Goal: Check status: Check status

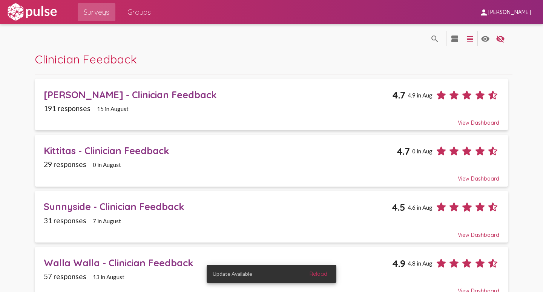
scroll to position [113, 0]
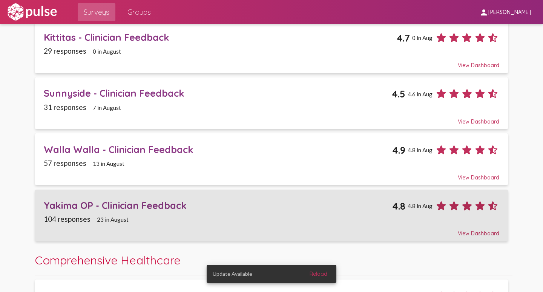
click at [60, 202] on div "Yakima OP - Clinician Feedback" at bounding box center [218, 205] width 349 height 12
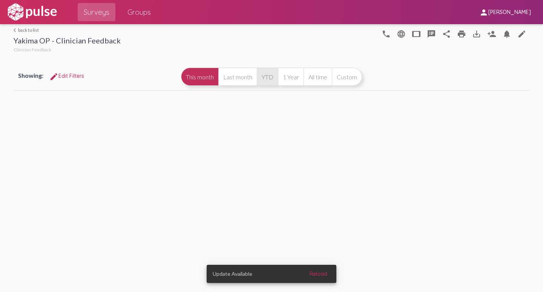
click at [272, 80] on button "YTD" at bounding box center [267, 77] width 21 height 18
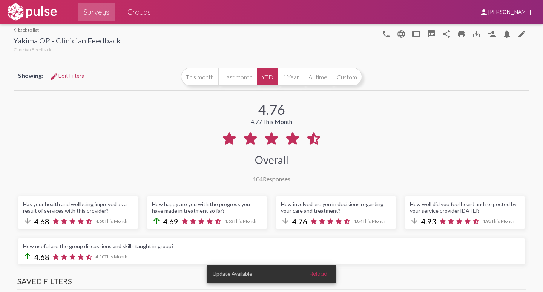
click at [28, 30] on link "arrow_back_ios back to list" at bounding box center [67, 30] width 107 height 6
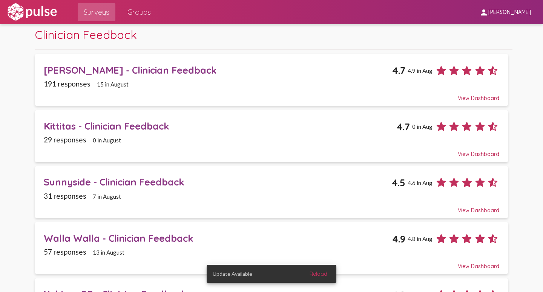
scroll to position [38, 0]
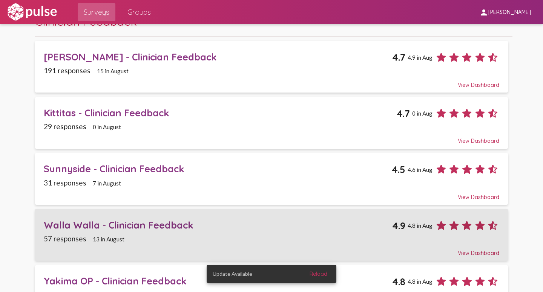
click at [130, 223] on div "Walla Walla - Clinician Feedback" at bounding box center [218, 225] width 349 height 12
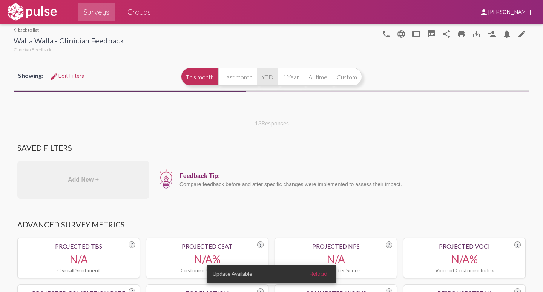
click at [268, 75] on button "YTD" at bounding box center [267, 77] width 21 height 18
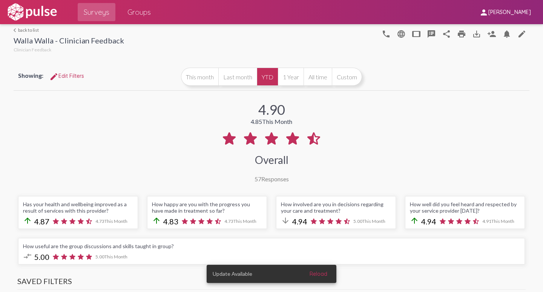
click at [22, 30] on link "arrow_back_ios back to list" at bounding box center [69, 30] width 111 height 6
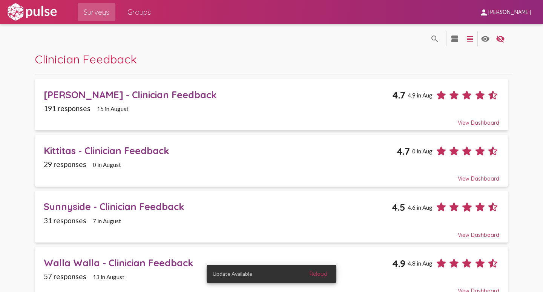
click at [52, 207] on div "Sunnyside - Clinician Feedback" at bounding box center [218, 206] width 348 height 12
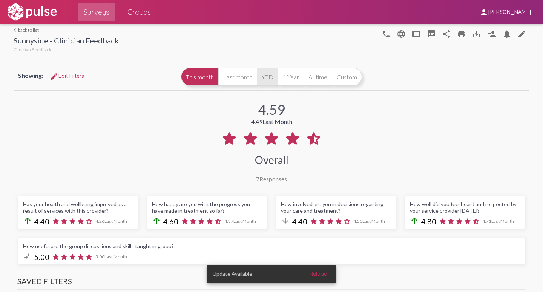
click at [263, 76] on button "YTD" at bounding box center [267, 77] width 21 height 18
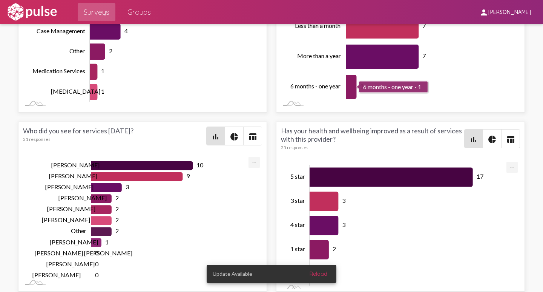
scroll to position [0, 0]
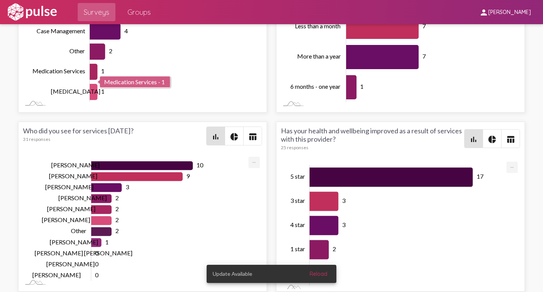
click at [199, 80] on rect "Chart" at bounding box center [170, 41] width 160 height 121
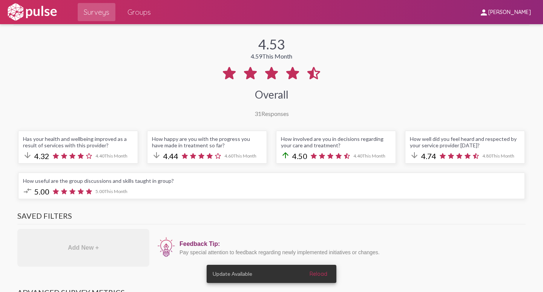
scroll to position [0, 0]
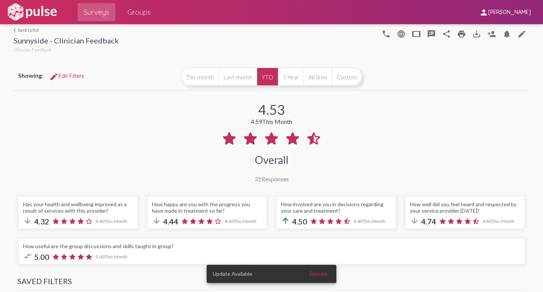
click at [18, 29] on link "arrow_back_ios back to list" at bounding box center [66, 30] width 105 height 6
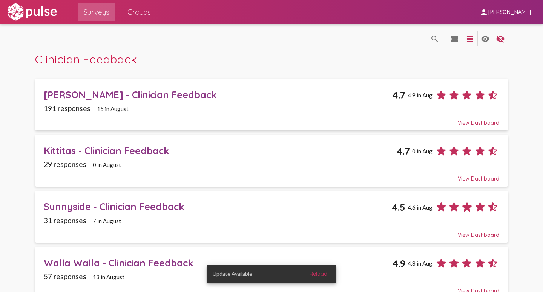
click at [67, 93] on div "[PERSON_NAME] - Clinician Feedback" at bounding box center [218, 95] width 349 height 12
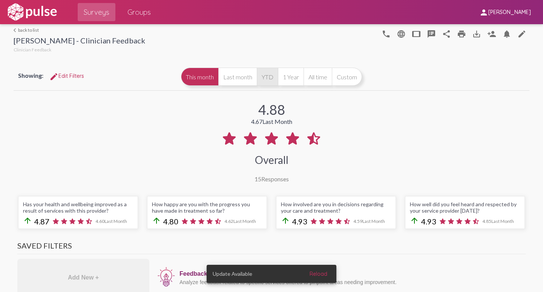
click at [265, 77] on button "YTD" at bounding box center [267, 77] width 21 height 18
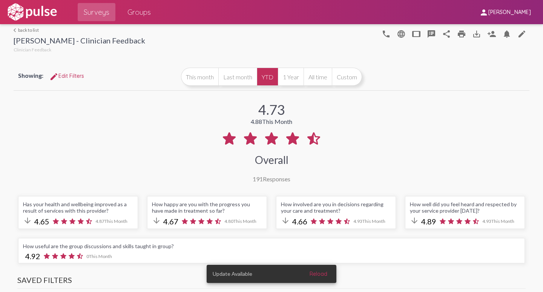
click at [65, 77] on span "edit Edit Filters" at bounding box center [66, 75] width 35 height 7
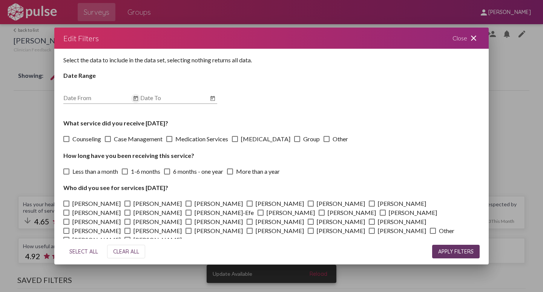
click at [134, 98] on icon "Open calendar" at bounding box center [136, 98] width 6 height 9
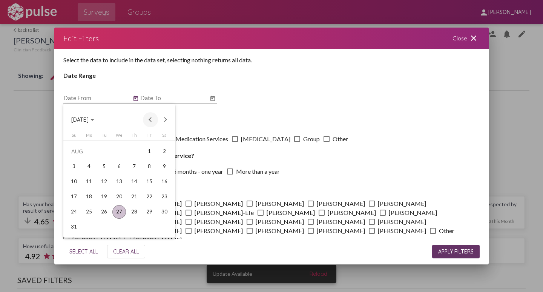
click at [150, 118] on button "Previous month" at bounding box center [150, 119] width 15 height 15
drag, startPoint x: 133, startPoint y: 151, endPoint x: 175, endPoint y: 124, distance: 49.9
click at [134, 150] on div "1" at bounding box center [135, 152] width 14 height 14
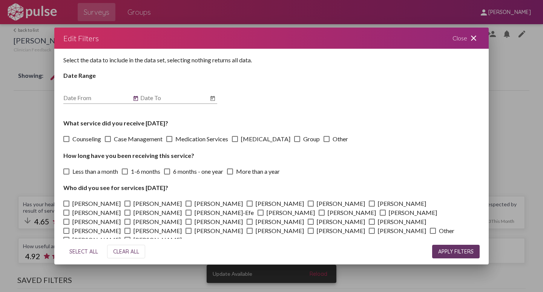
type input "[DATE]"
click at [212, 101] on icon "Open calendar" at bounding box center [213, 98] width 6 height 9
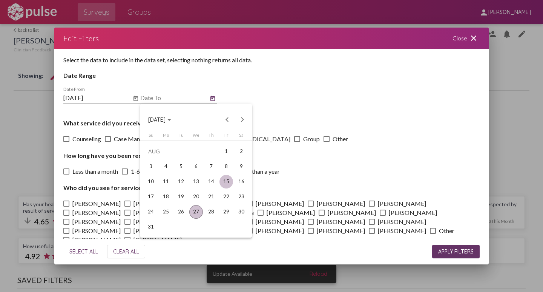
click at [228, 182] on div "15" at bounding box center [227, 182] width 14 height 14
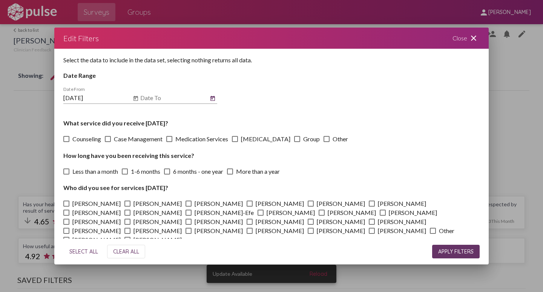
type input "[DATE]"
click at [459, 252] on span "APPLY FILTERS" at bounding box center [456, 251] width 35 height 7
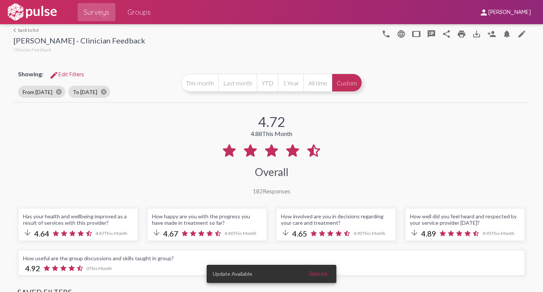
click at [26, 31] on link "arrow_back_ios back to list" at bounding box center [80, 30] width 132 height 6
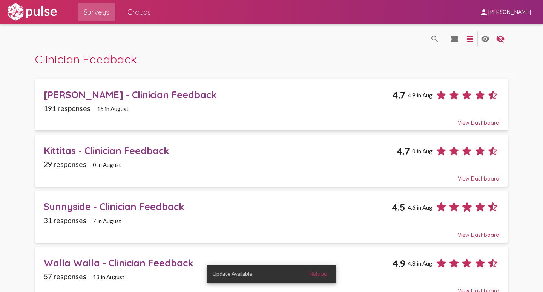
click at [58, 150] on div "Kittitas - Clinician Feedback" at bounding box center [220, 151] width 353 height 12
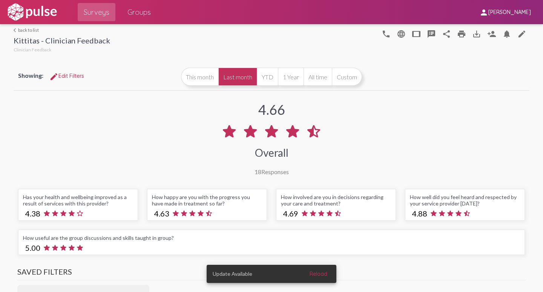
click at [71, 75] on span "edit Edit Filters" at bounding box center [66, 75] width 35 height 7
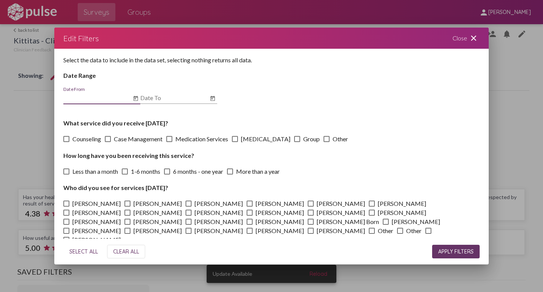
click at [136, 100] on icon "Open calendar" at bounding box center [136, 98] width 6 height 9
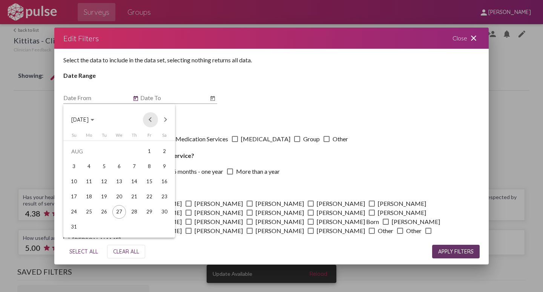
click at [149, 120] on button "Previous month" at bounding box center [150, 119] width 15 height 15
click at [135, 151] on div "1" at bounding box center [135, 152] width 14 height 14
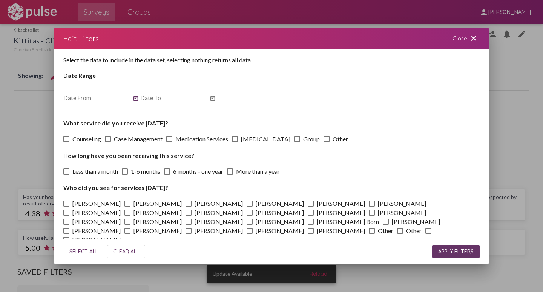
type input "[DATE]"
click at [213, 99] on icon "Open calendar" at bounding box center [213, 98] width 6 height 9
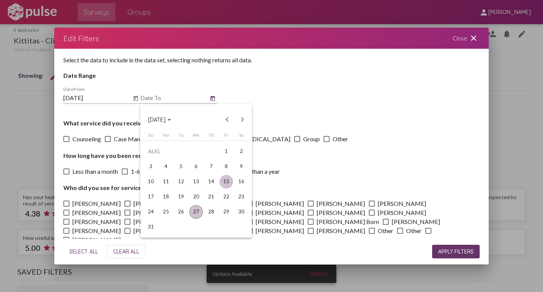
click at [229, 185] on div "15" at bounding box center [227, 182] width 14 height 14
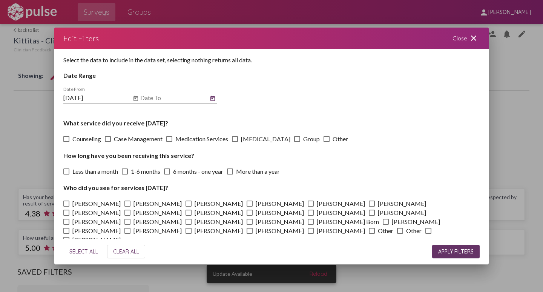
type input "[DATE]"
click at [465, 252] on span "APPLY FILTERS" at bounding box center [456, 251] width 35 height 7
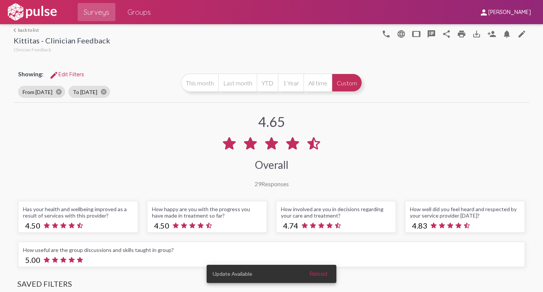
click at [22, 29] on link "arrow_back_ios back to list" at bounding box center [62, 30] width 97 height 6
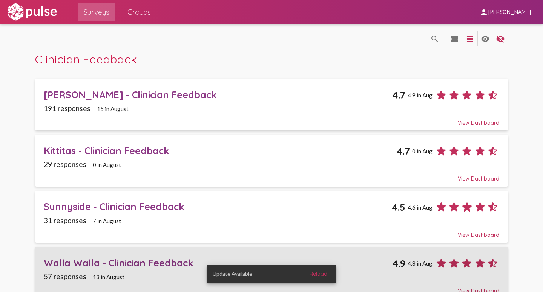
click at [66, 262] on div "Walla Walla - Clinician Feedback" at bounding box center [218, 263] width 349 height 12
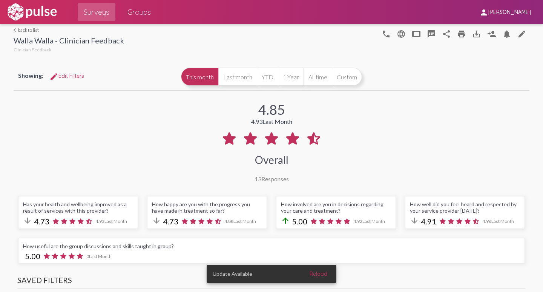
click at [68, 75] on span "edit Edit Filters" at bounding box center [66, 75] width 35 height 7
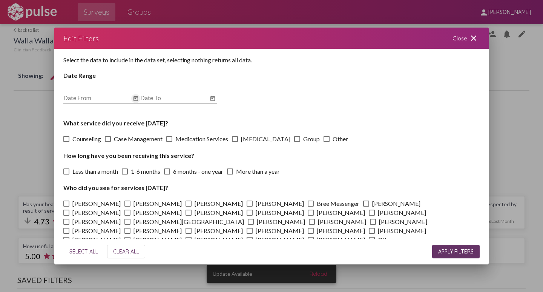
click at [136, 98] on icon "Open calendar" at bounding box center [136, 97] width 5 height 5
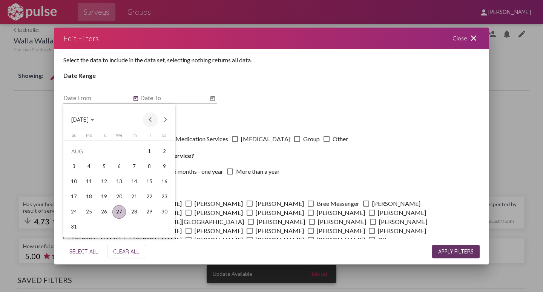
click at [151, 122] on button "Previous month" at bounding box center [150, 119] width 15 height 15
click at [133, 150] on div "1" at bounding box center [135, 152] width 14 height 14
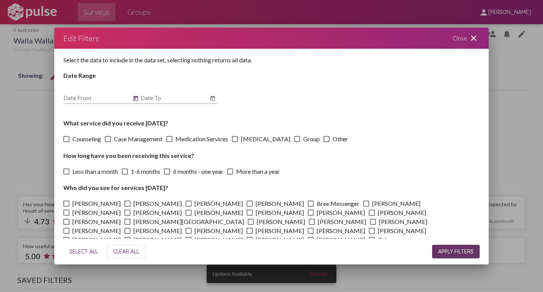
type input "[DATE]"
click at [214, 95] on icon "Open calendar" at bounding box center [213, 98] width 6 height 9
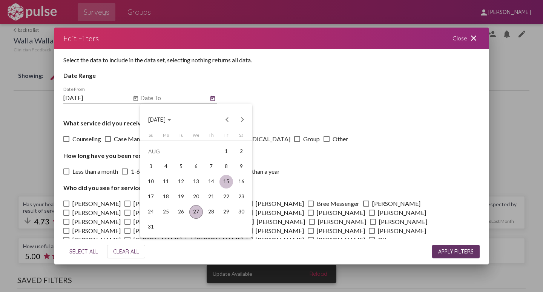
click at [229, 184] on div "15" at bounding box center [227, 182] width 14 height 14
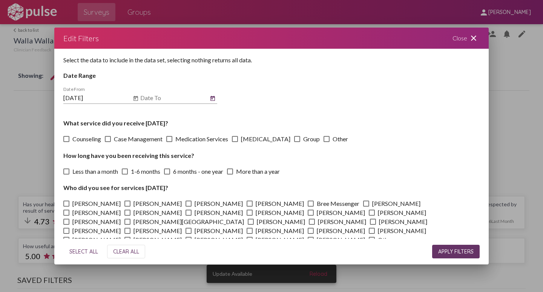
type input "[DATE]"
click at [451, 252] on span "APPLY FILTERS" at bounding box center [456, 251] width 35 height 7
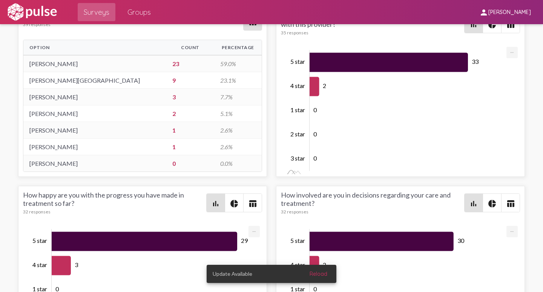
scroll to position [1682, 0]
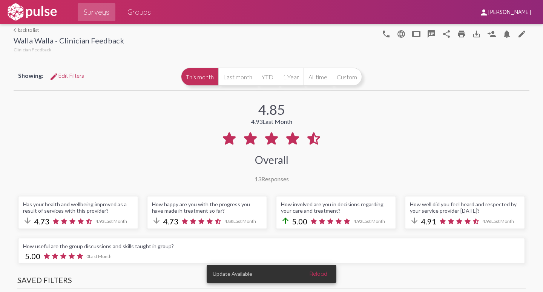
click at [21, 29] on link "arrow_back_ios back to list" at bounding box center [69, 30] width 111 height 6
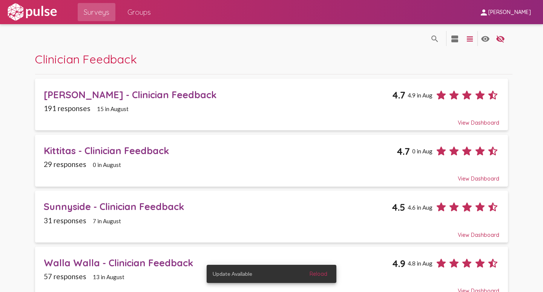
scroll to position [189, 0]
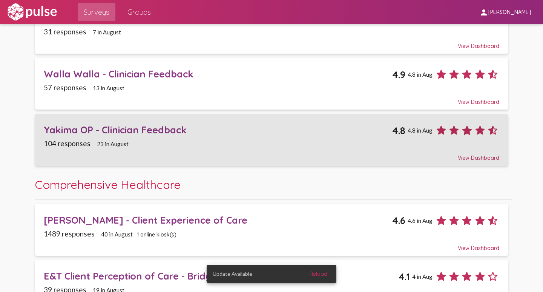
click at [57, 128] on div "Yakima OP - Clinician Feedback" at bounding box center [218, 130] width 349 height 12
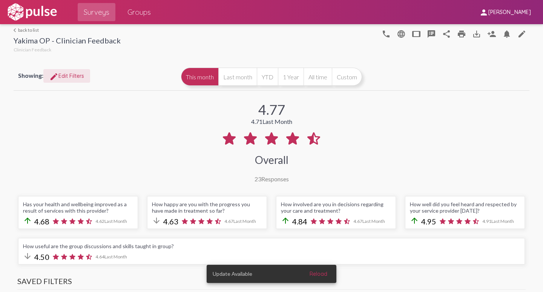
click at [63, 75] on span "edit Edit Filters" at bounding box center [66, 75] width 35 height 7
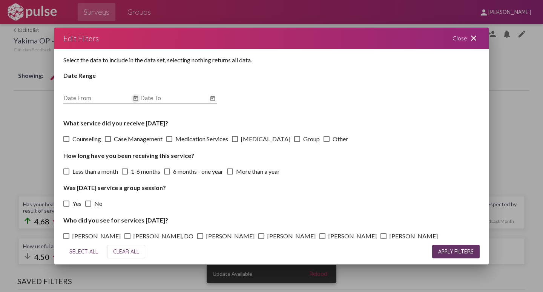
click at [135, 98] on icon "Open calendar" at bounding box center [136, 97] width 5 height 5
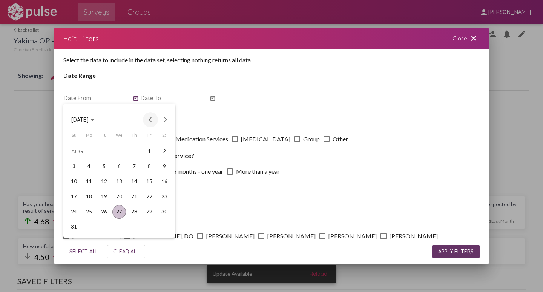
click at [149, 118] on button "Previous month" at bounding box center [150, 119] width 15 height 15
click at [149, 119] on button "Previous month" at bounding box center [150, 119] width 15 height 15
click at [132, 151] on div "1" at bounding box center [135, 152] width 14 height 14
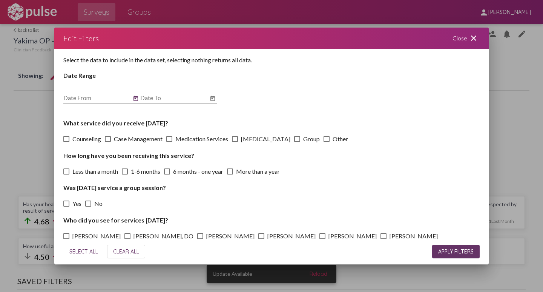
type input "[DATE]"
click at [213, 99] on icon "Open calendar" at bounding box center [213, 98] width 6 height 9
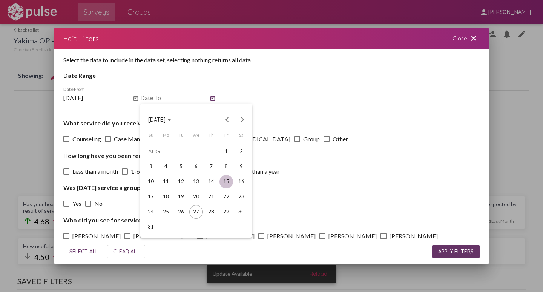
click at [231, 182] on div "15" at bounding box center [227, 182] width 14 height 14
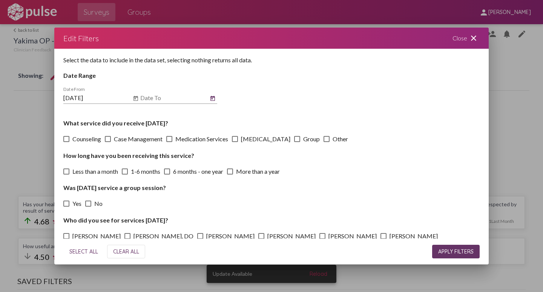
type input "[DATE]"
click at [465, 253] on span "APPLY FILTERS" at bounding box center [456, 251] width 35 height 7
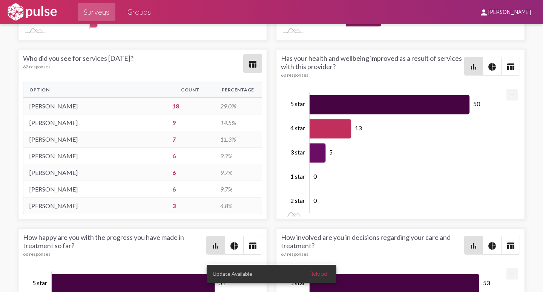
scroll to position [1716, 0]
